Goal: Task Accomplishment & Management: Manage account settings

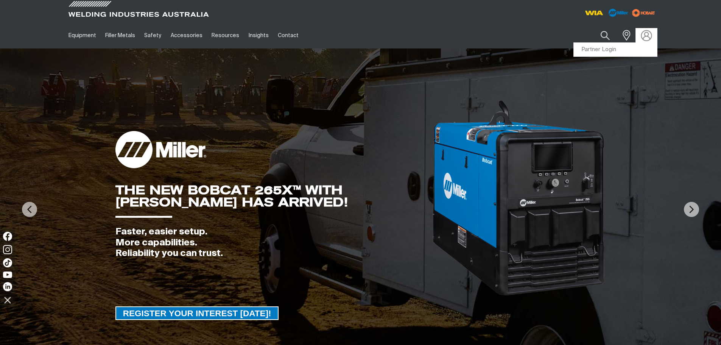
drag, startPoint x: 0, startPoint y: 0, endPoint x: 647, endPoint y: 38, distance: 648.2
click at [647, 38] on img at bounding box center [646, 35] width 11 height 11
click at [247, 0] on div "Get 5 WIA Welding Guides Free!" at bounding box center [247, 0] width 0 height 0
click at [651, 37] on img at bounding box center [646, 35] width 11 height 11
click at [597, 50] on link "Partner Login" at bounding box center [615, 50] width 83 height 14
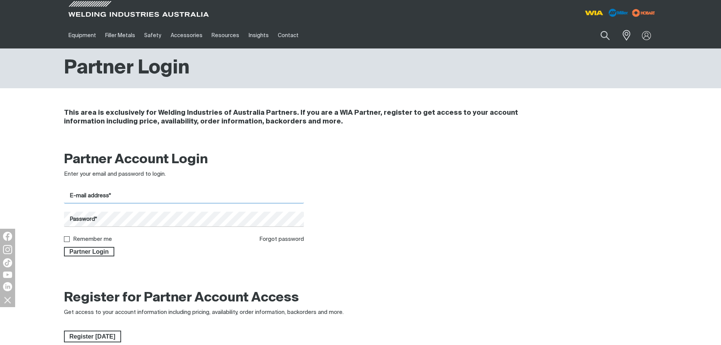
click at [95, 194] on input "E-mail address*" at bounding box center [184, 196] width 240 height 15
type input "[EMAIL_ADDRESS][DOMAIN_NAME]"
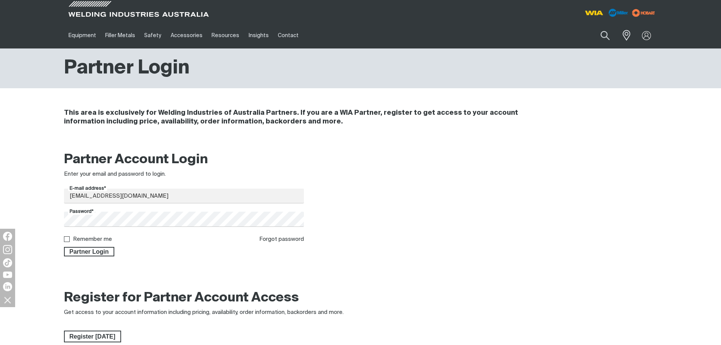
click at [65, 239] on input "Remember me" at bounding box center [66, 238] width 5 height 5
checkbox input "true"
click at [73, 250] on span "Partner Login" at bounding box center [89, 252] width 49 height 10
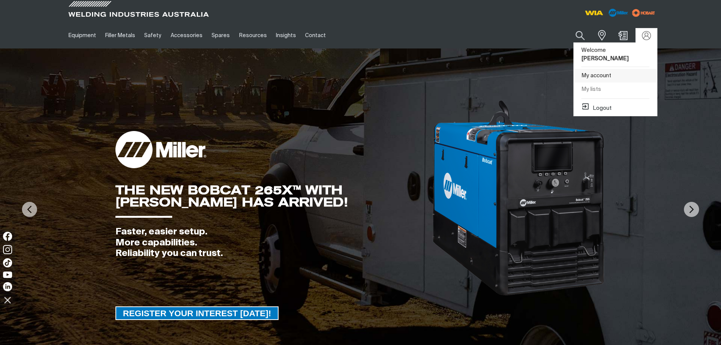
click at [599, 74] on link "My account" at bounding box center [615, 76] width 83 height 14
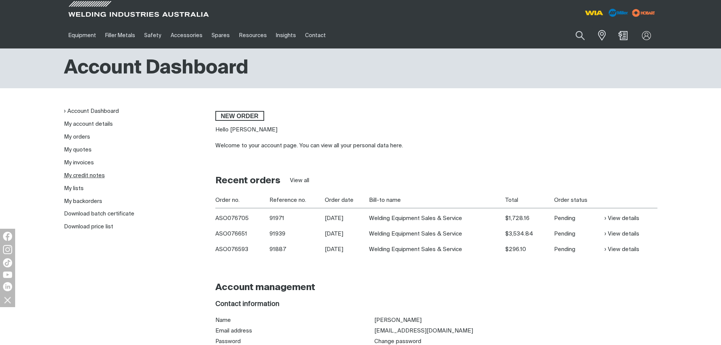
click at [81, 176] on link "My credit notes" at bounding box center [84, 176] width 41 height 6
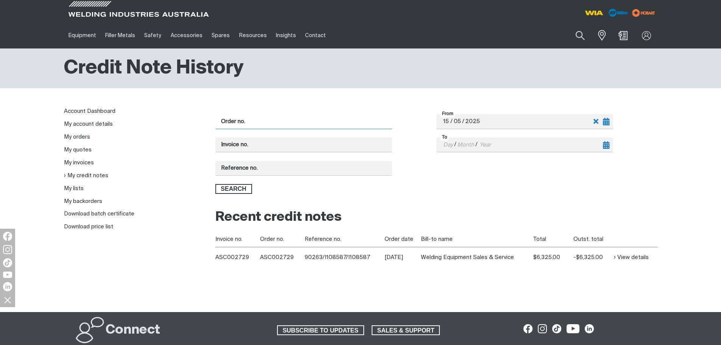
click at [253, 115] on input "Order no." at bounding box center [303, 121] width 177 height 15
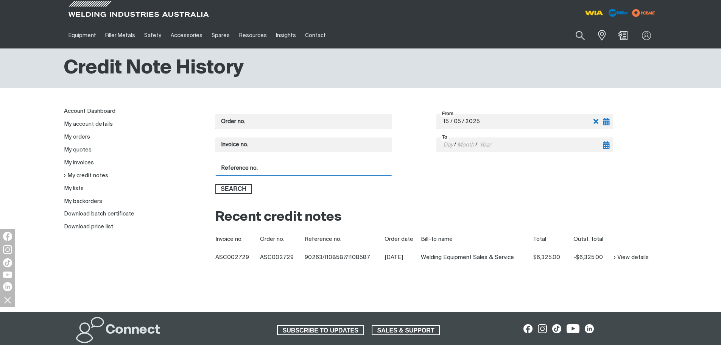
click at [227, 172] on input "Reference no." at bounding box center [303, 168] width 177 height 15
click at [269, 146] on input "Invoice no." at bounding box center [303, 144] width 177 height 15
type input "a"
type input "ASI109999"
click at [215, 184] on button "Search" at bounding box center [233, 189] width 37 height 10
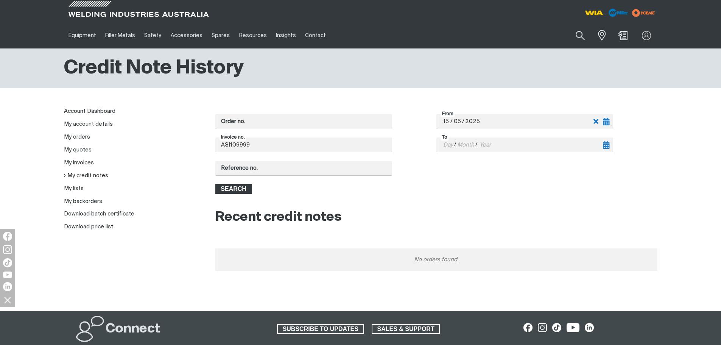
click at [232, 190] on span "Search" at bounding box center [233, 189] width 35 height 10
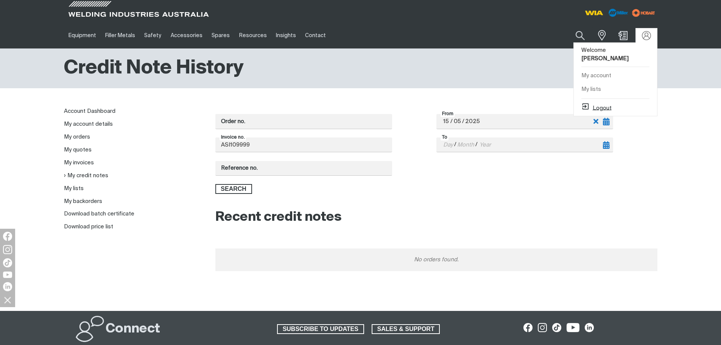
click at [586, 105] on icon at bounding box center [586, 106] width 9 height 9
